Goal: Find specific page/section: Find specific page/section

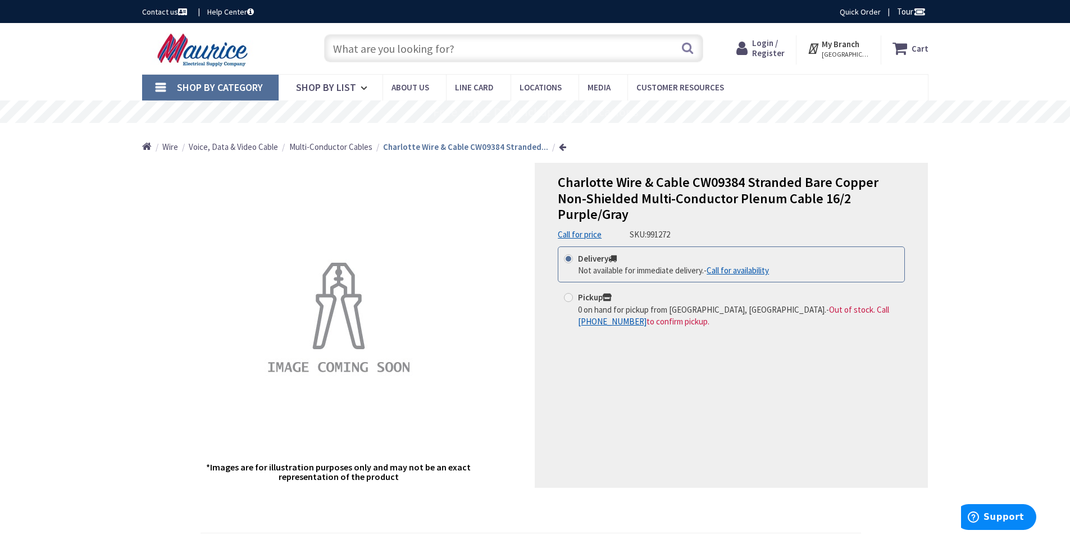
paste input "CW09219"
type input "CW09219"
click at [687, 47] on button "Search" at bounding box center [687, 47] width 15 height 25
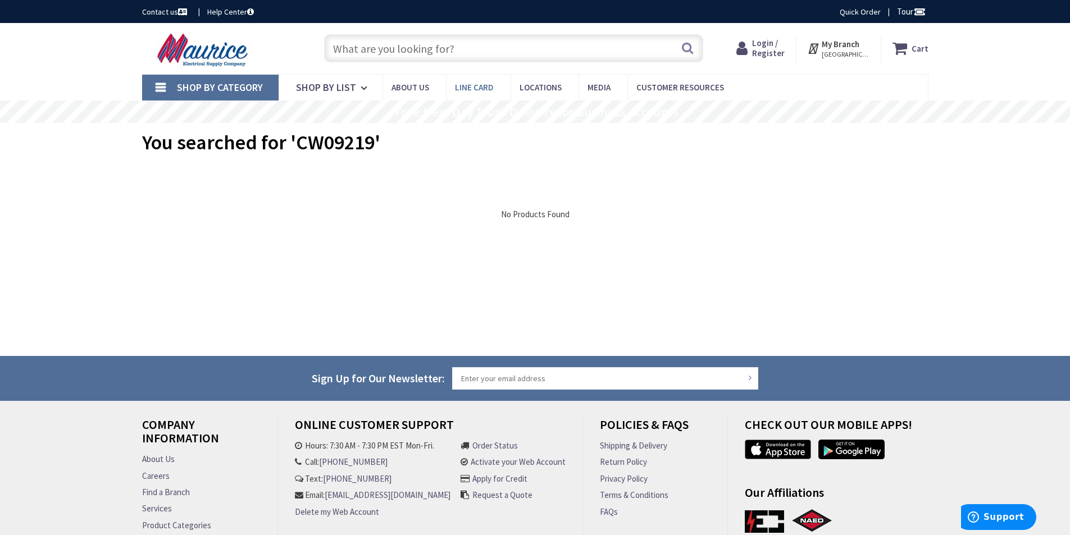
click at [472, 90] on span "Line Card" at bounding box center [474, 87] width 39 height 11
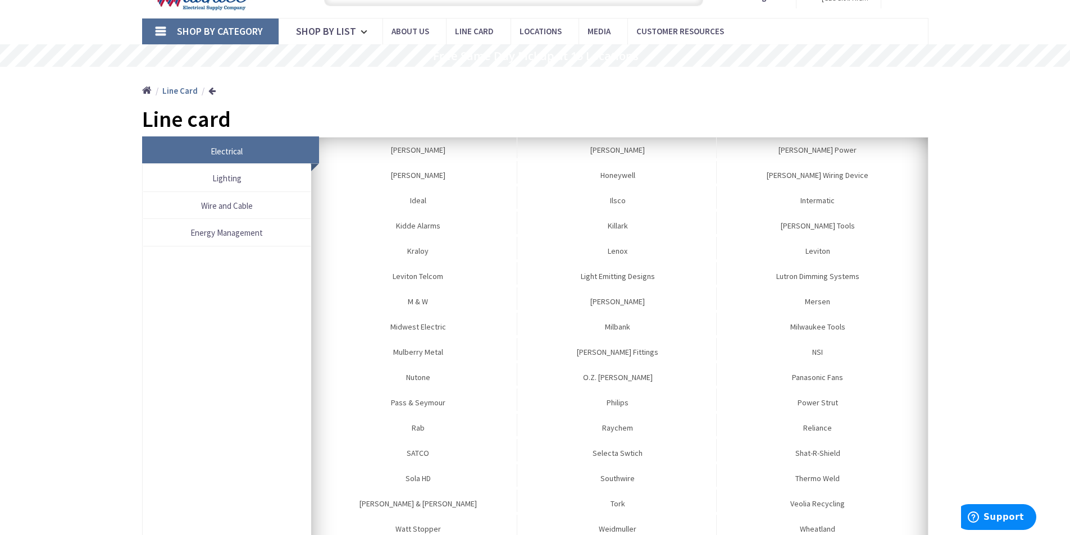
scroll to position [355, 0]
